Goal: Use online tool/utility: Utilize a website feature to perform a specific function

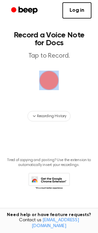
drag, startPoint x: 44, startPoint y: 95, endPoint x: 48, endPoint y: 80, distance: 16.3
click at [48, 80] on main "Record a Voice Note for Docs Tap to Record. Recording History Tired of copying …" at bounding box center [49, 106] width 98 height 212
click at [48, 80] on span "button" at bounding box center [49, 81] width 20 height 20
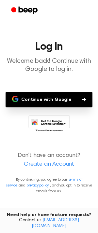
click at [67, 99] on button "Continue with Google" at bounding box center [49, 100] width 86 height 16
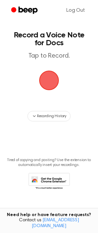
click at [50, 75] on span "button" at bounding box center [49, 81] width 20 height 20
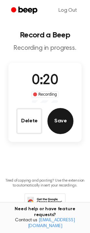
drag, startPoint x: 11, startPoint y: 128, endPoint x: 62, endPoint y: 120, distance: 51.6
click at [62, 120] on button "Save" at bounding box center [60, 121] width 26 height 26
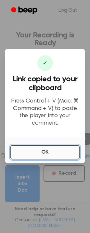
click at [59, 151] on button "OK" at bounding box center [44, 152] width 69 height 14
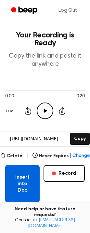
scroll to position [27, 0]
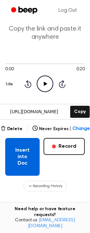
click at [35, 165] on button "Insert into Doc" at bounding box center [22, 157] width 34 height 38
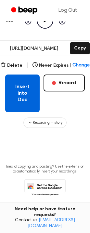
scroll to position [94, 0]
